Goal: Navigation & Orientation: Find specific page/section

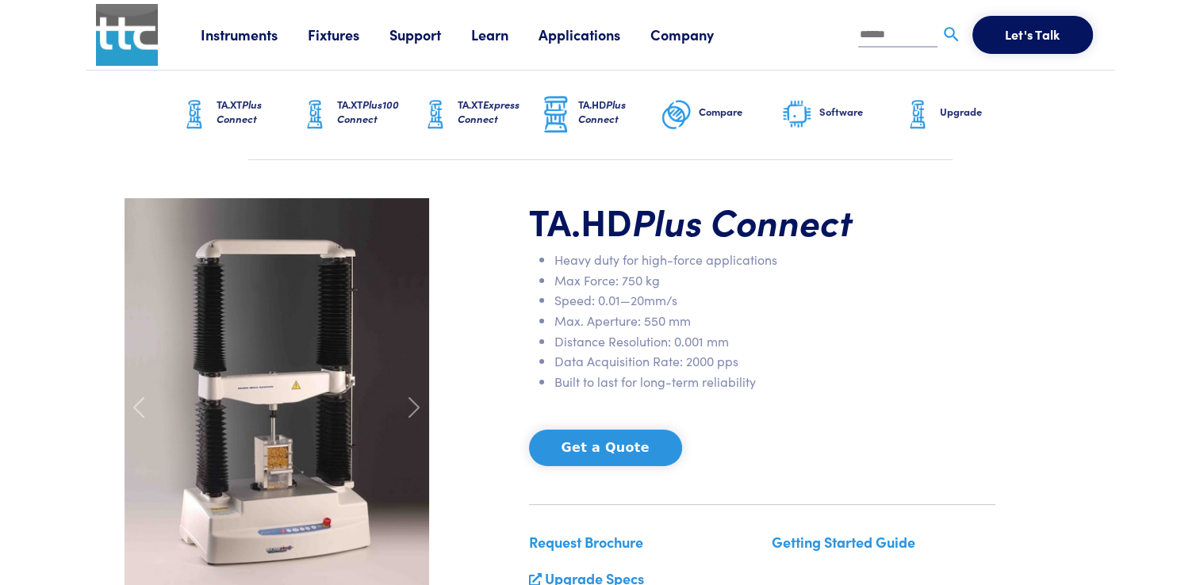
click at [282, 455] on img at bounding box center [277, 407] width 305 height 419
click at [421, 409] on span at bounding box center [413, 407] width 25 height 25
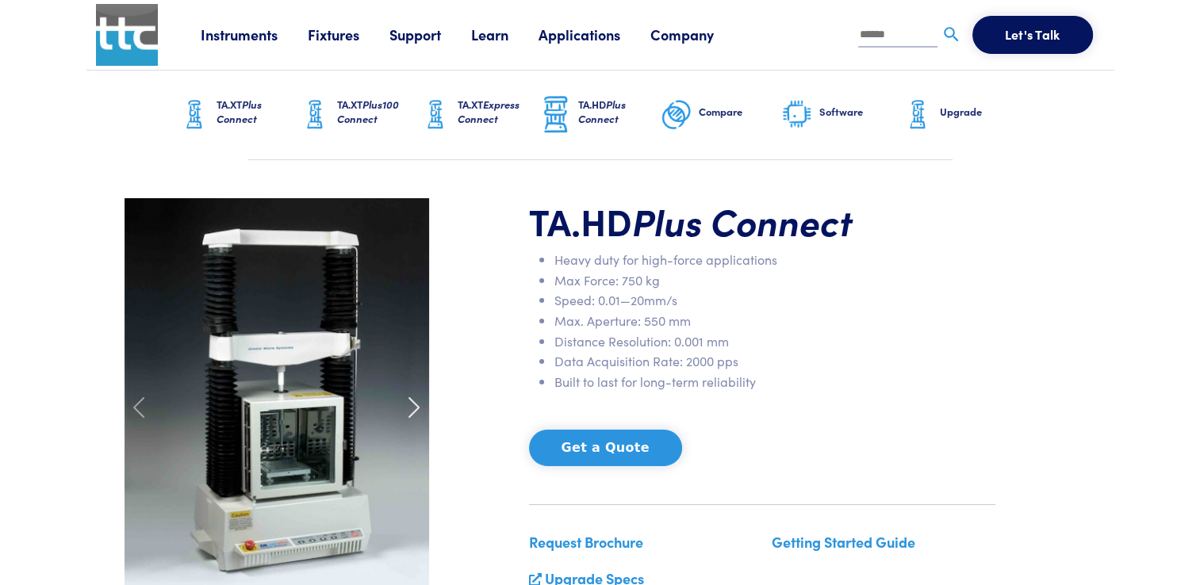
click at [416, 409] on span at bounding box center [413, 407] width 25 height 25
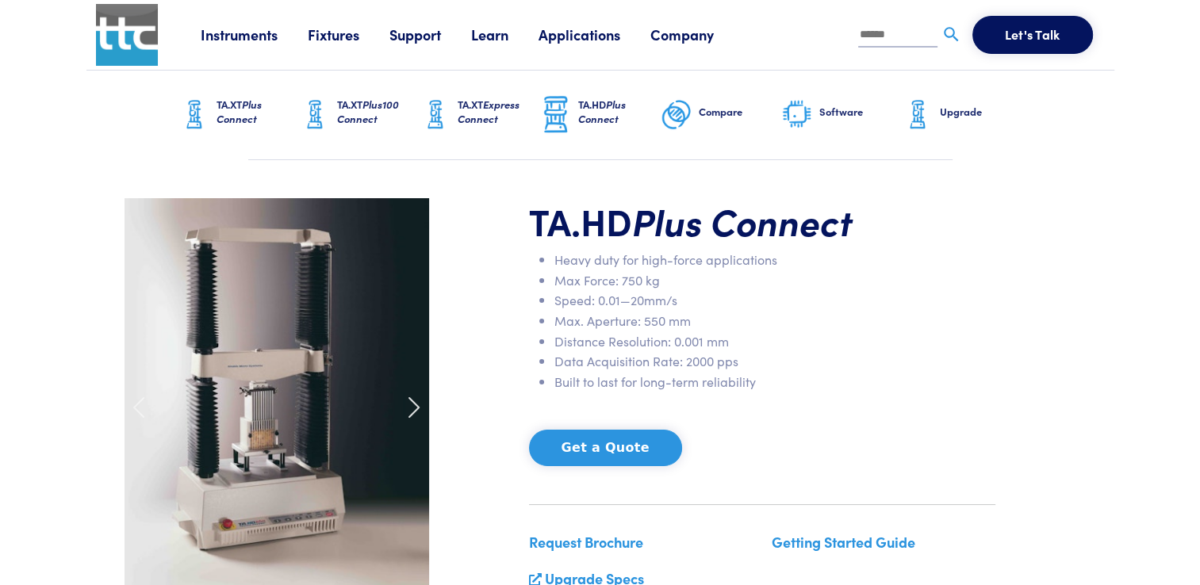
click at [416, 413] on span at bounding box center [413, 407] width 25 height 25
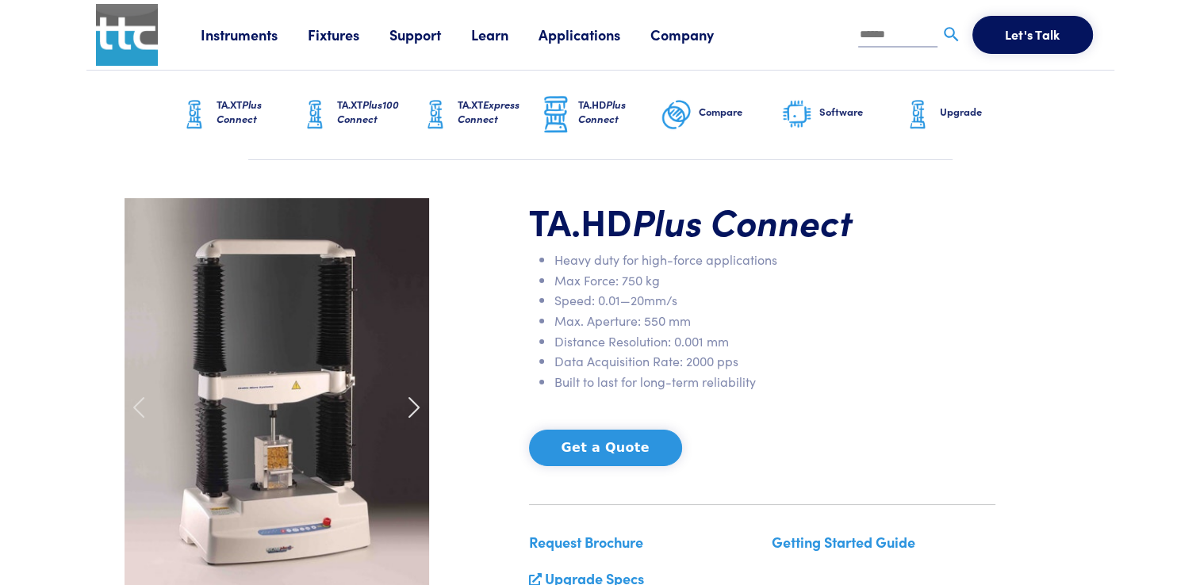
click at [416, 413] on span at bounding box center [413, 407] width 25 height 25
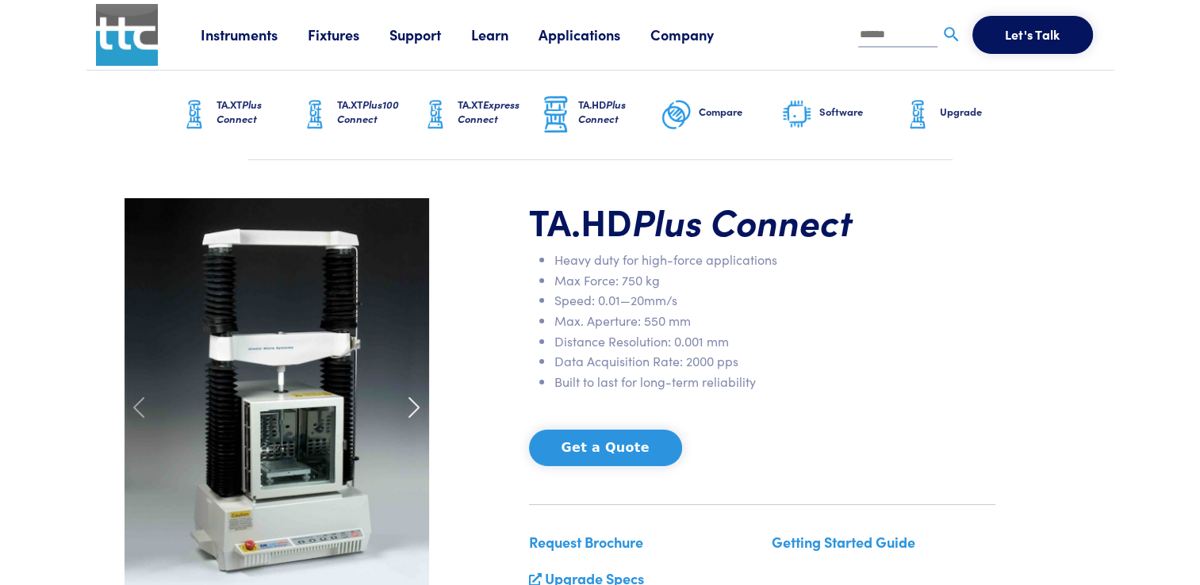
click at [416, 413] on span at bounding box center [413, 407] width 25 height 25
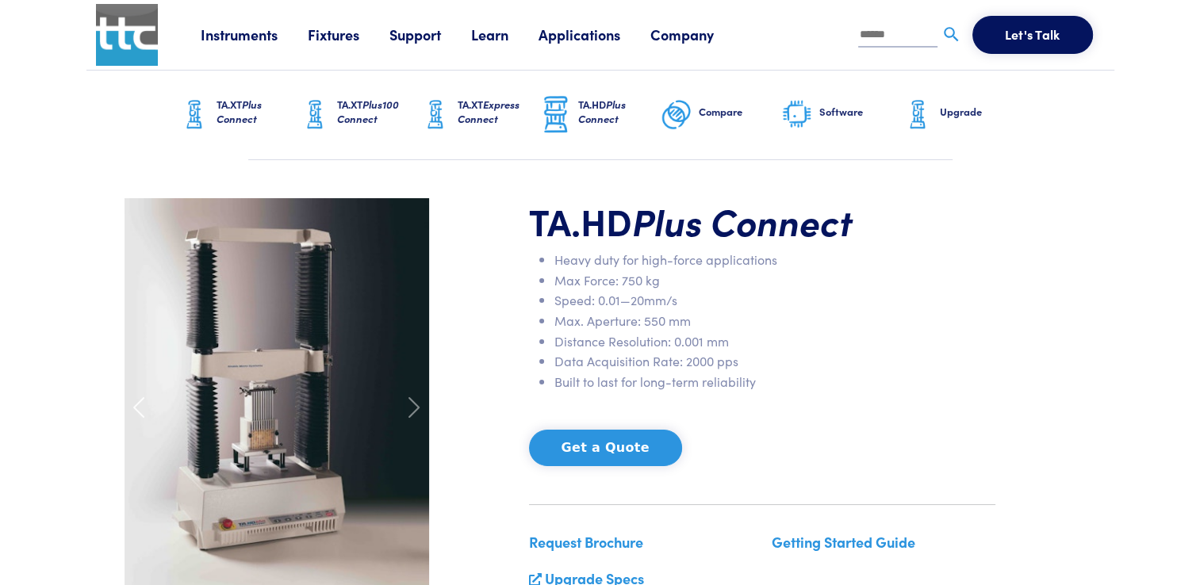
click at [137, 417] on span at bounding box center [138, 407] width 25 height 25
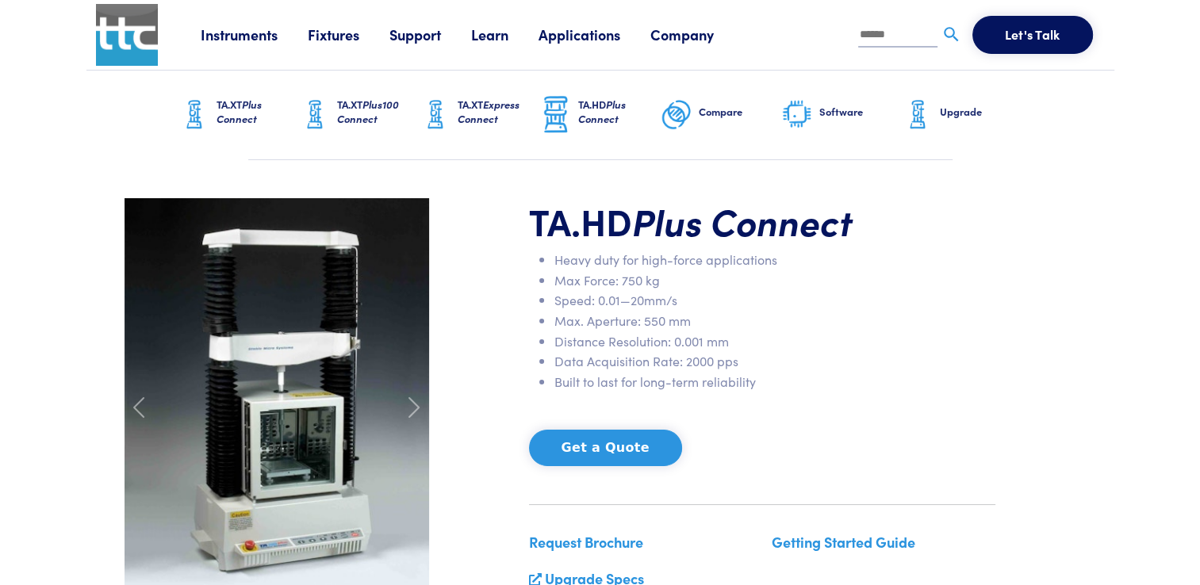
click at [799, 119] on img at bounding box center [797, 114] width 32 height 33
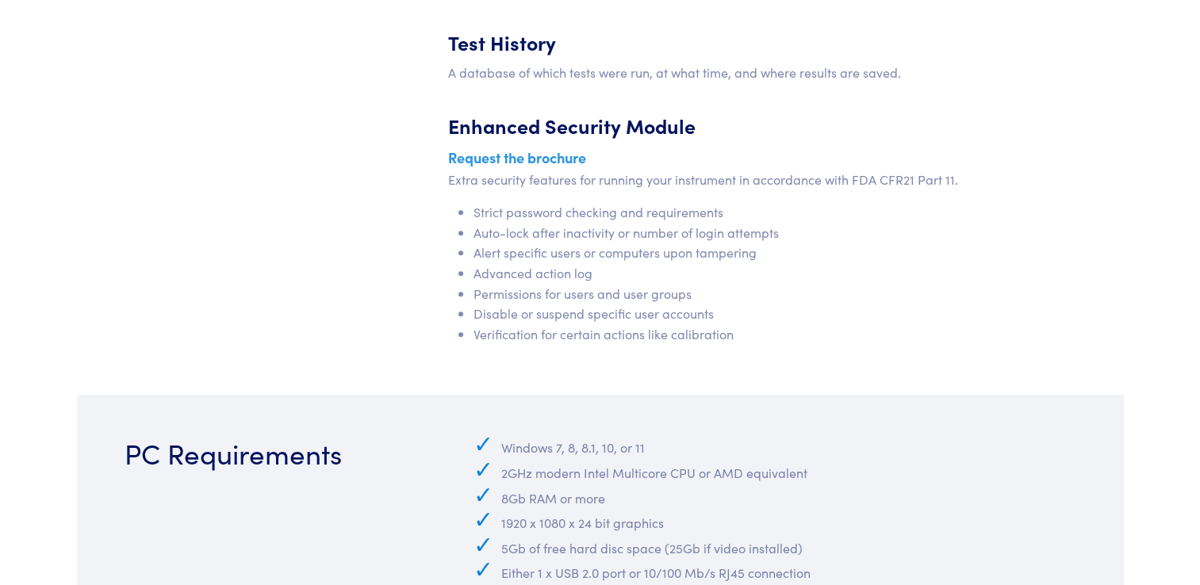
scroll to position [7376, 0]
